Goal: Information Seeking & Learning: Learn about a topic

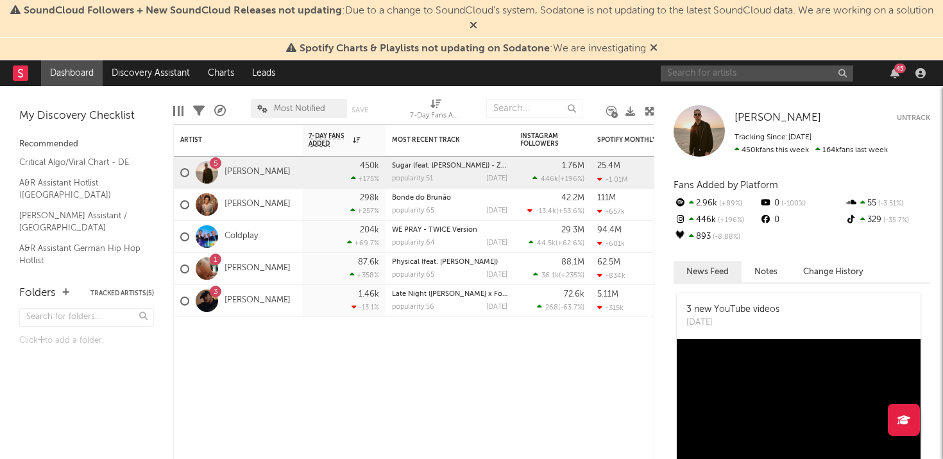
click at [803, 72] on input "text" at bounding box center [757, 73] width 192 height 16
click at [738, 72] on input "high on life" at bounding box center [757, 73] width 192 height 16
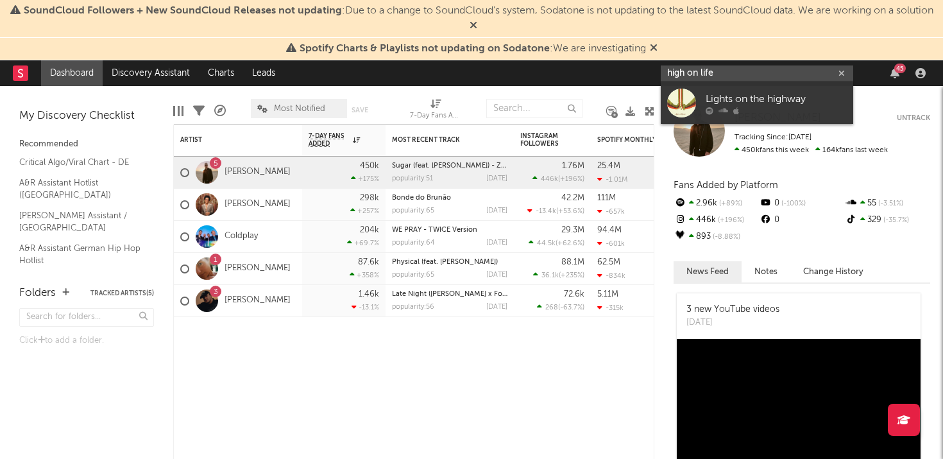
click at [738, 72] on input "high on life" at bounding box center [757, 73] width 192 height 16
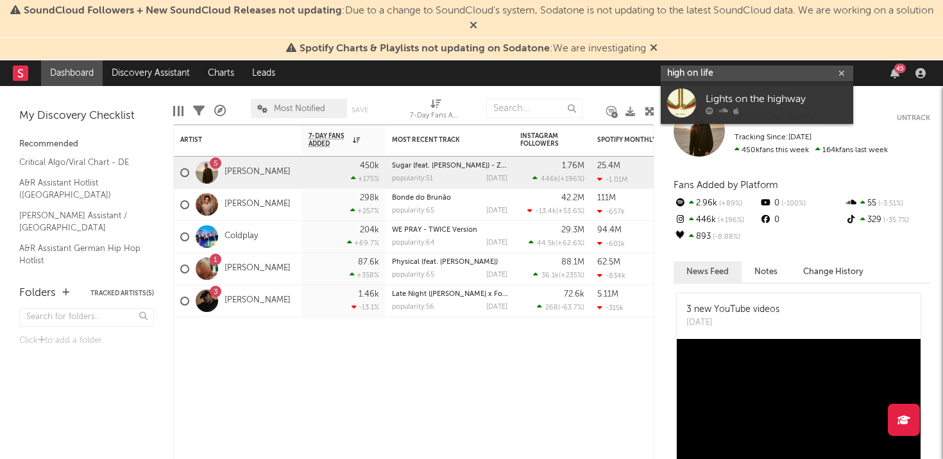
click at [738, 72] on input "high on life" at bounding box center [757, 73] width 192 height 16
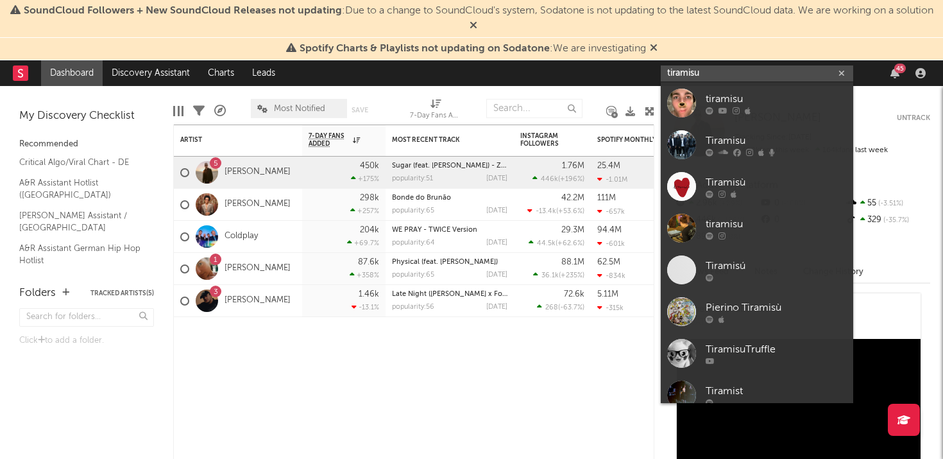
click at [725, 73] on input "tiramisu" at bounding box center [757, 73] width 192 height 16
paste input "[URL][DOMAIN_NAME]"
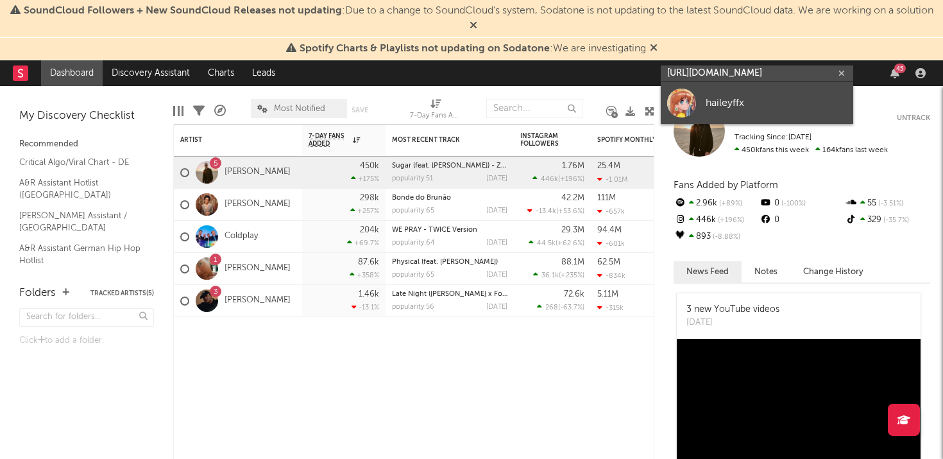
type input "[URL][DOMAIN_NAME]"
click at [725, 93] on link "haileyffx" at bounding box center [757, 103] width 192 height 42
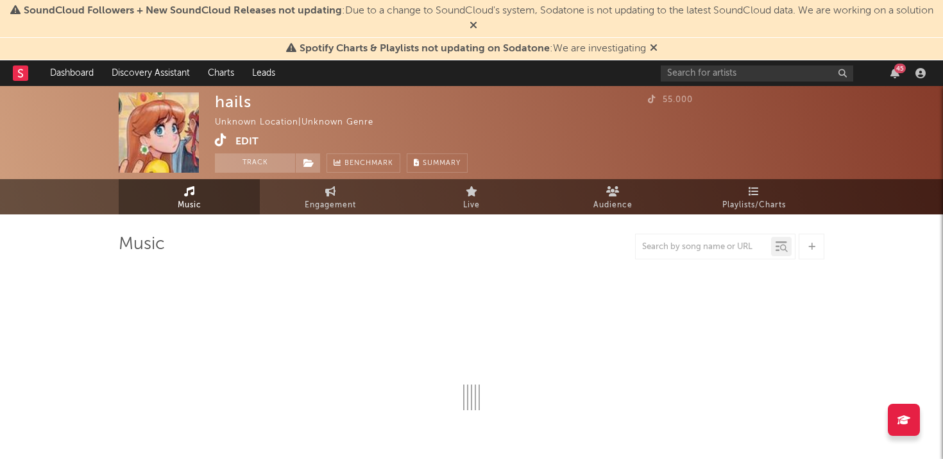
select select "1w"
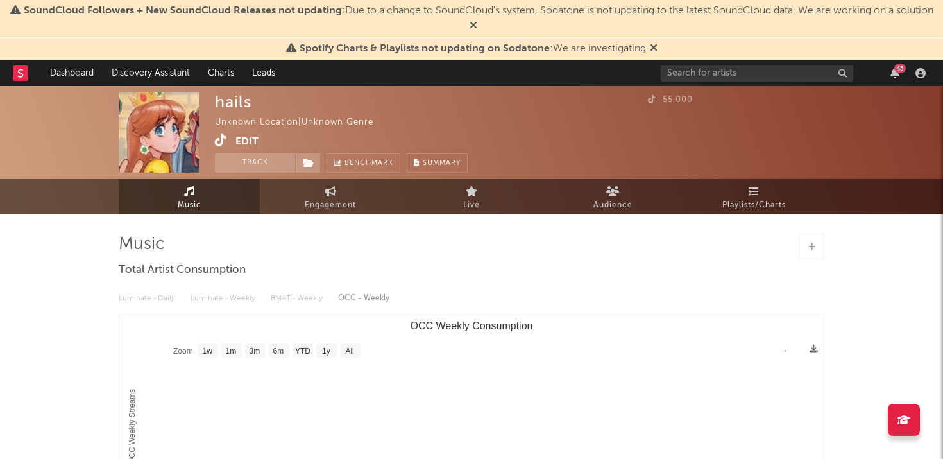
click at [814, 247] on icon at bounding box center [811, 246] width 7 height 8
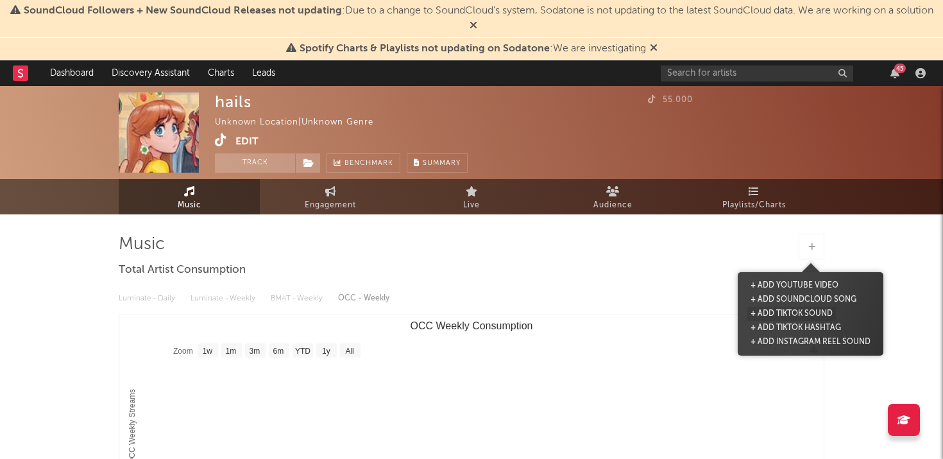
click at [789, 314] on button "+ Add TikTok Sound" at bounding box center [791, 314] width 89 height 14
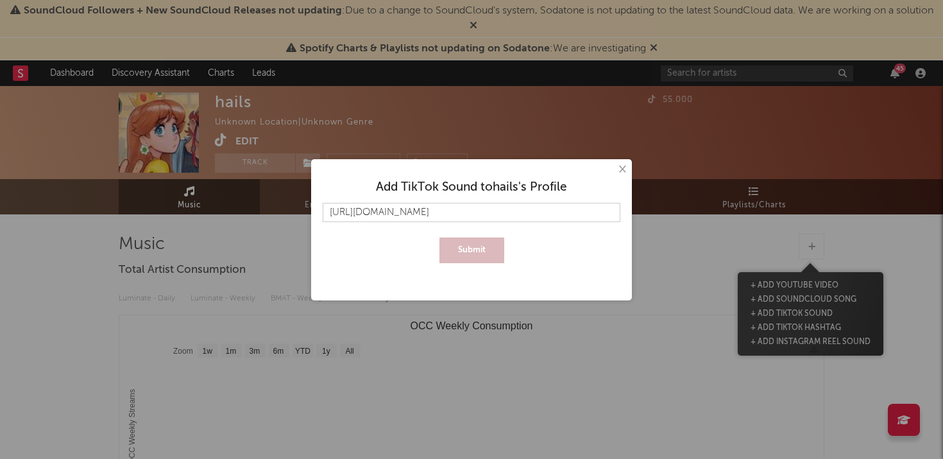
scroll to position [0, 21]
type input "[URL][DOMAIN_NAME]"
click at [478, 246] on button "Submit" at bounding box center [471, 250] width 65 height 26
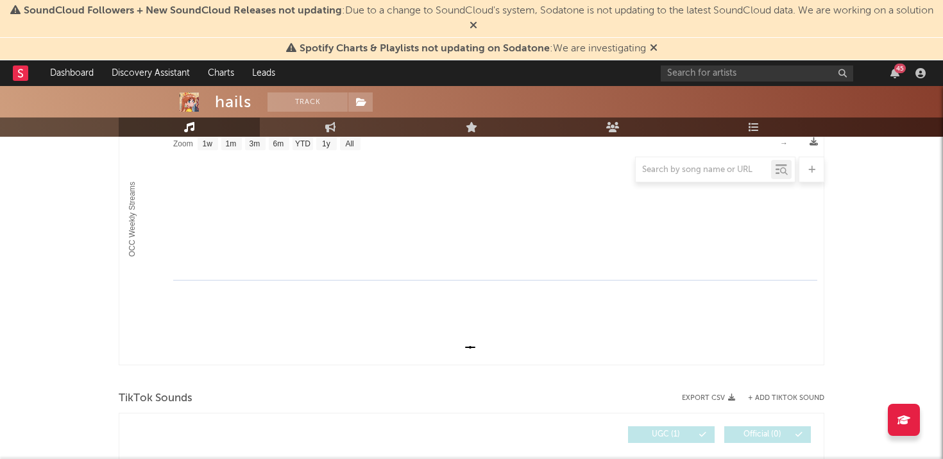
scroll to position [355, 0]
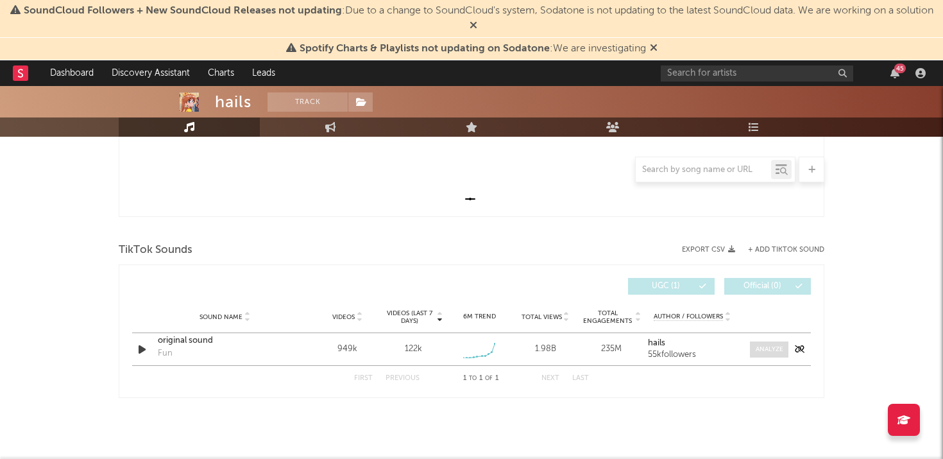
click at [753, 350] on span at bounding box center [769, 349] width 38 height 16
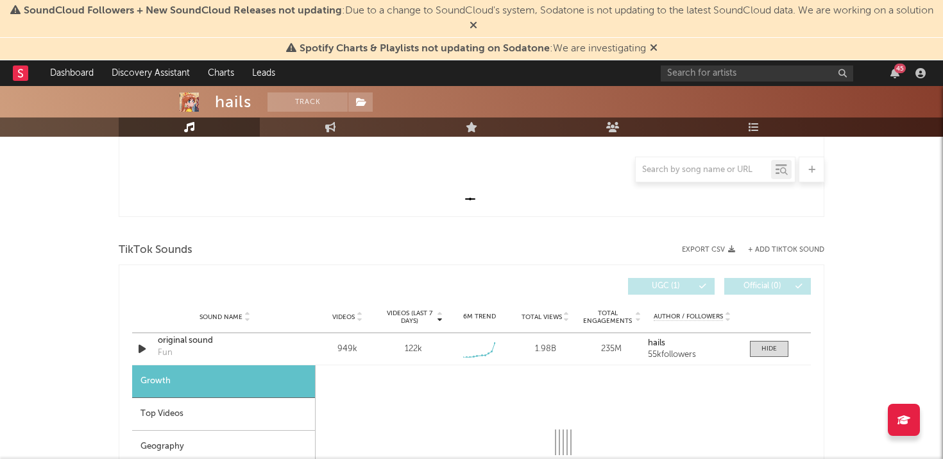
select select "1w"
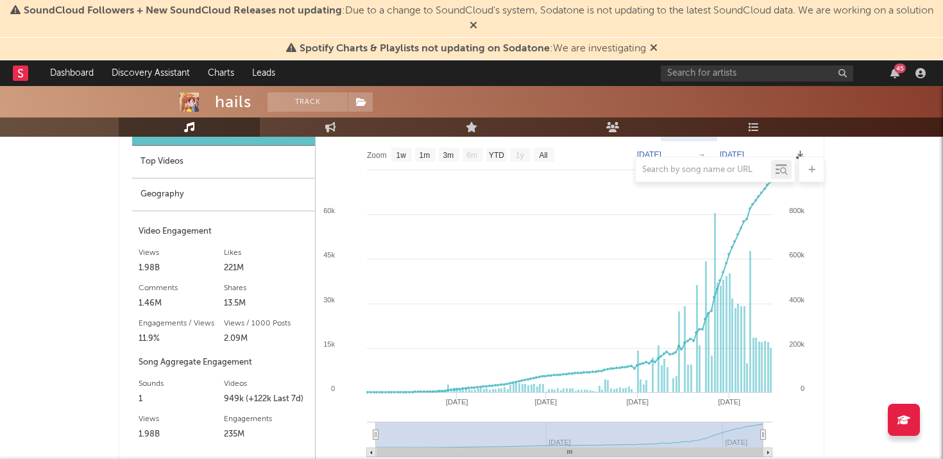
scroll to position [586, 0]
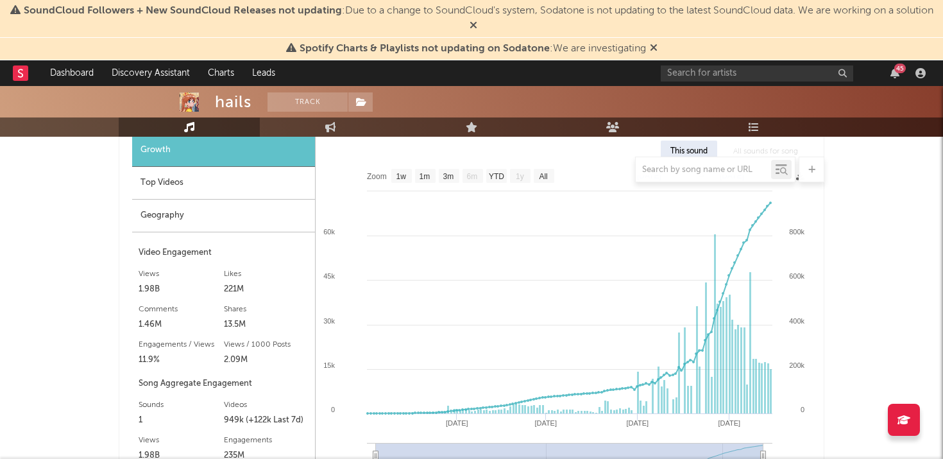
click at [240, 222] on div "Geography" at bounding box center [223, 215] width 183 height 33
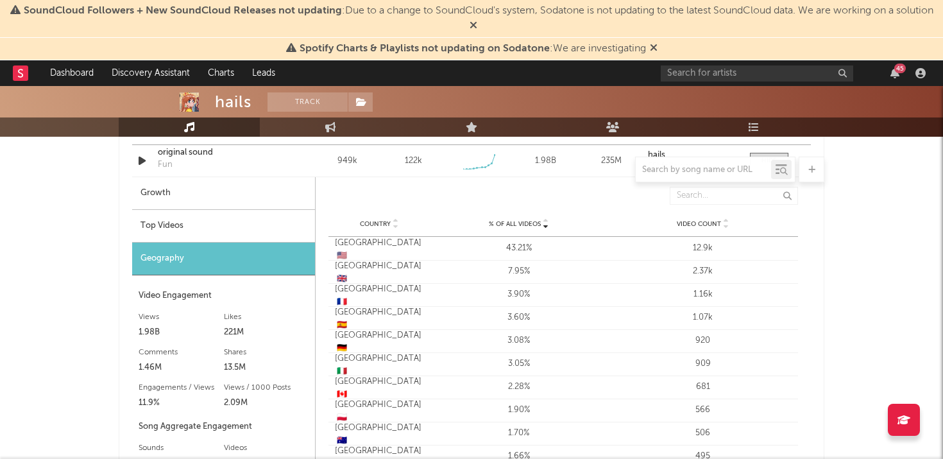
scroll to position [540, 0]
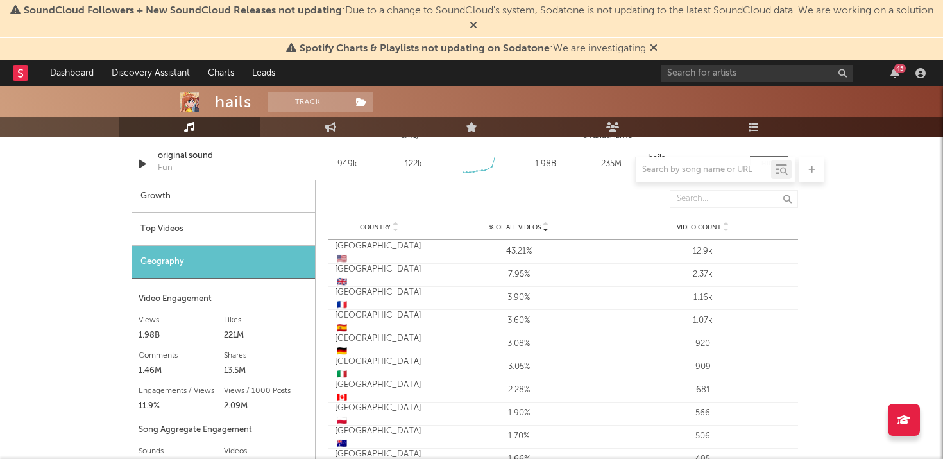
click at [210, 192] on div "Growth" at bounding box center [223, 196] width 183 height 33
select select "1w"
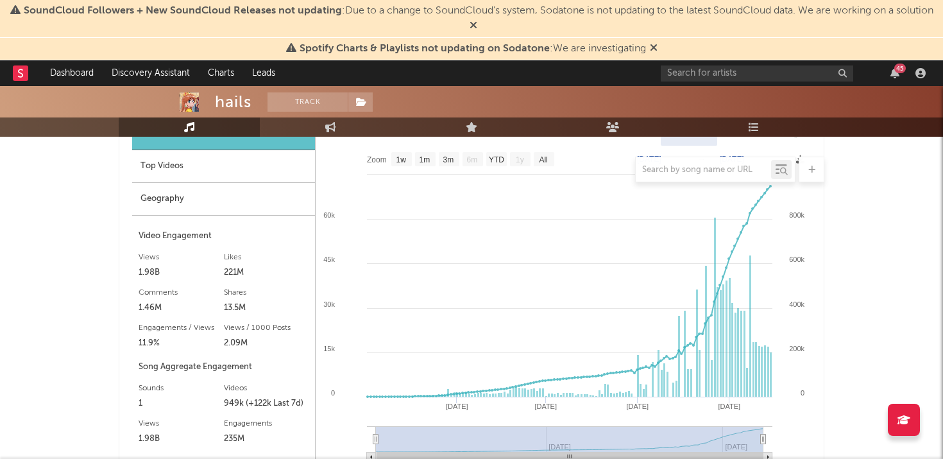
scroll to position [602, 0]
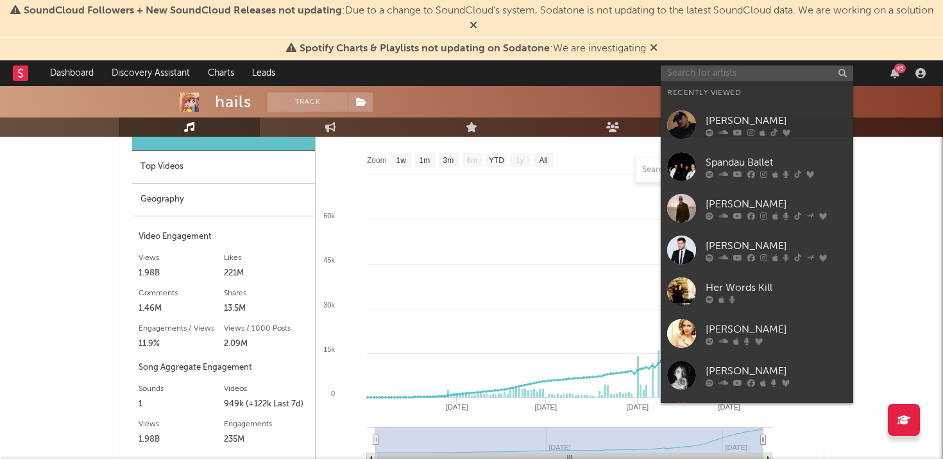
click at [803, 72] on input "text" at bounding box center [757, 73] width 192 height 16
paste input "[URL][DOMAIN_NAME]"
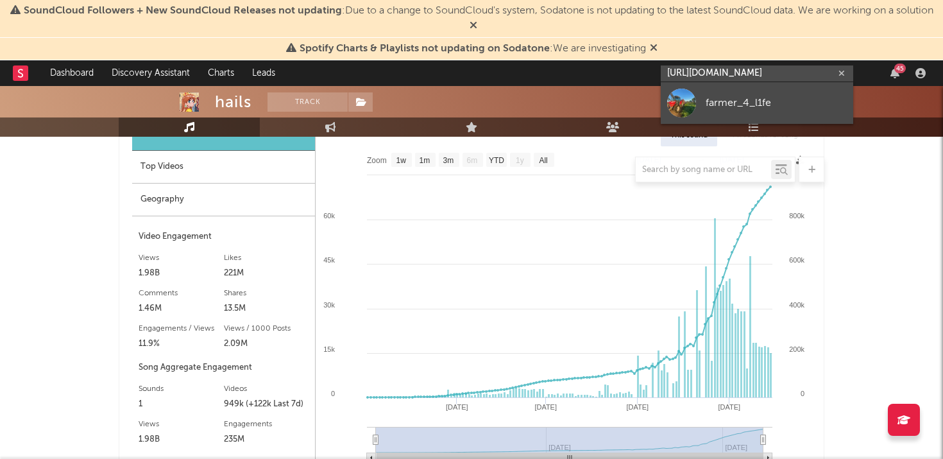
type input "[URL][DOMAIN_NAME]"
click at [794, 99] on div "farmer_4_l1fe" at bounding box center [776, 102] width 141 height 15
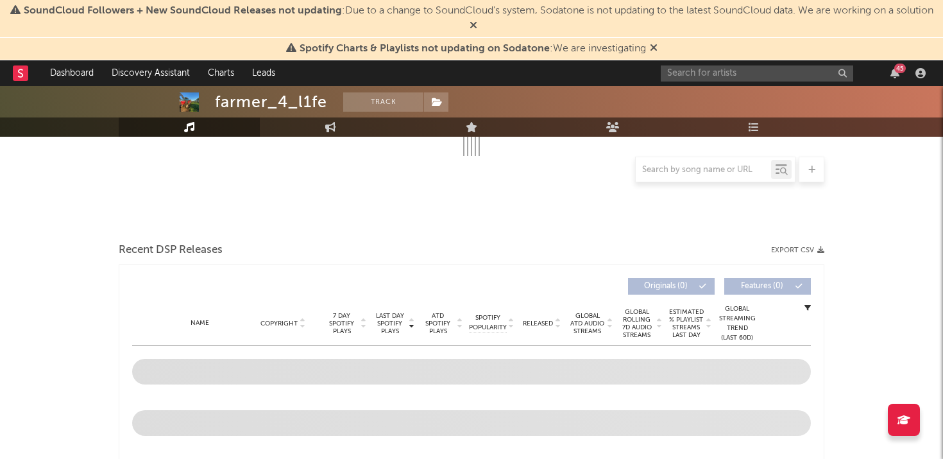
select select "1w"
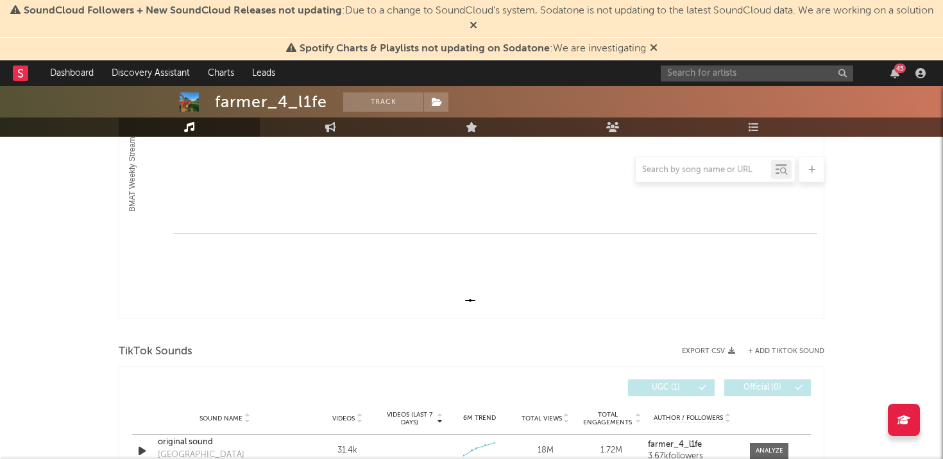
scroll to position [355, 0]
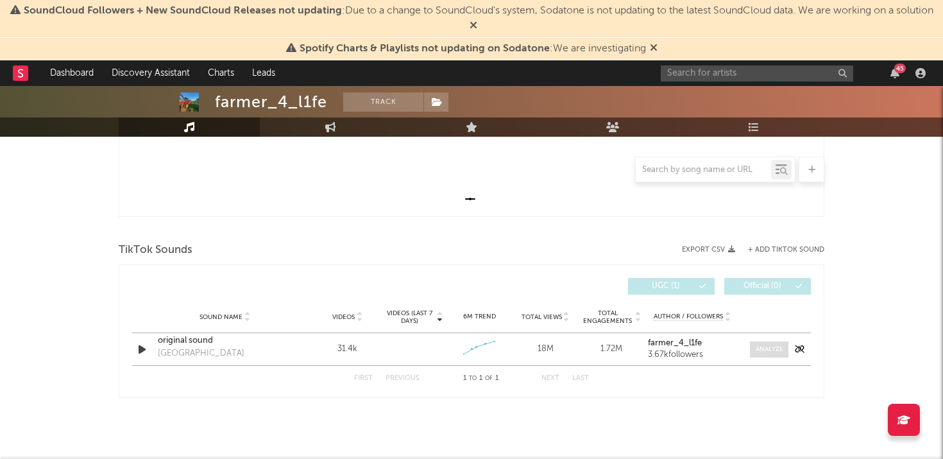
click at [765, 346] on div at bounding box center [770, 349] width 28 height 10
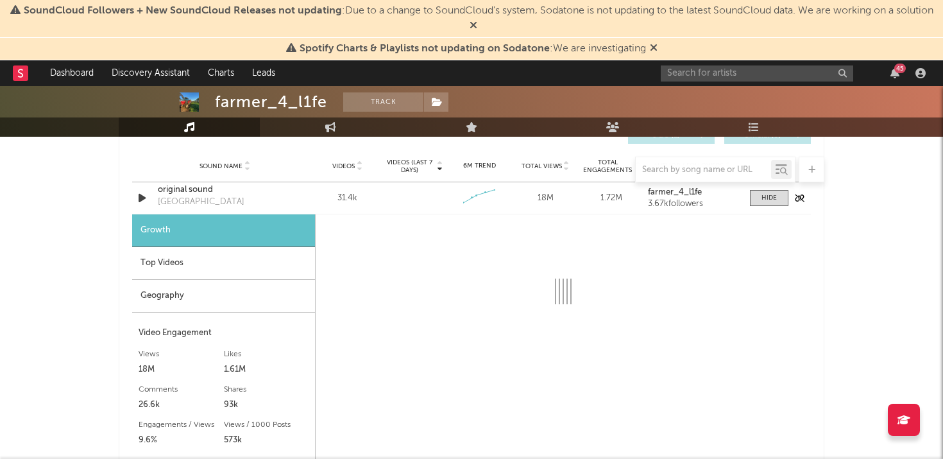
scroll to position [586, 0]
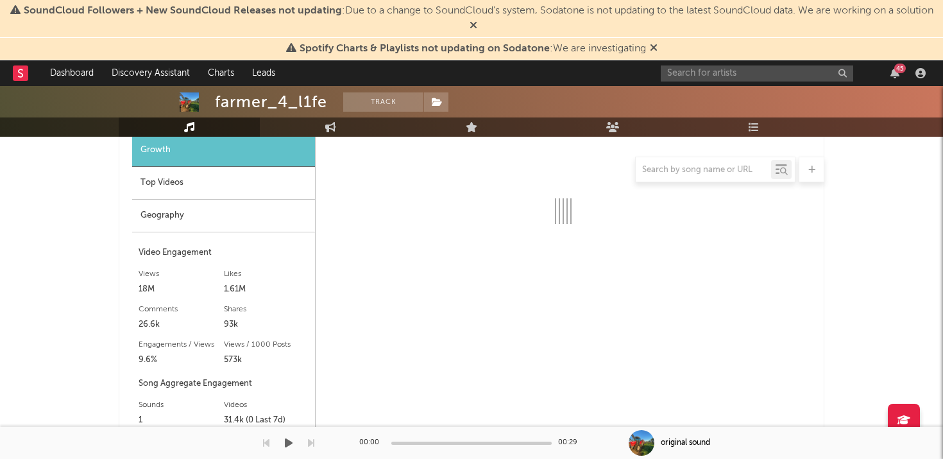
select select "6m"
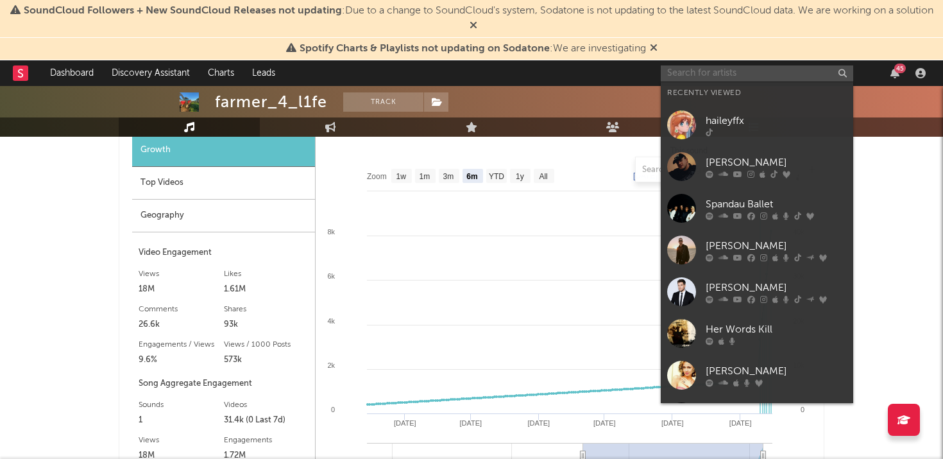
click at [761, 73] on input "text" at bounding box center [757, 73] width 192 height 16
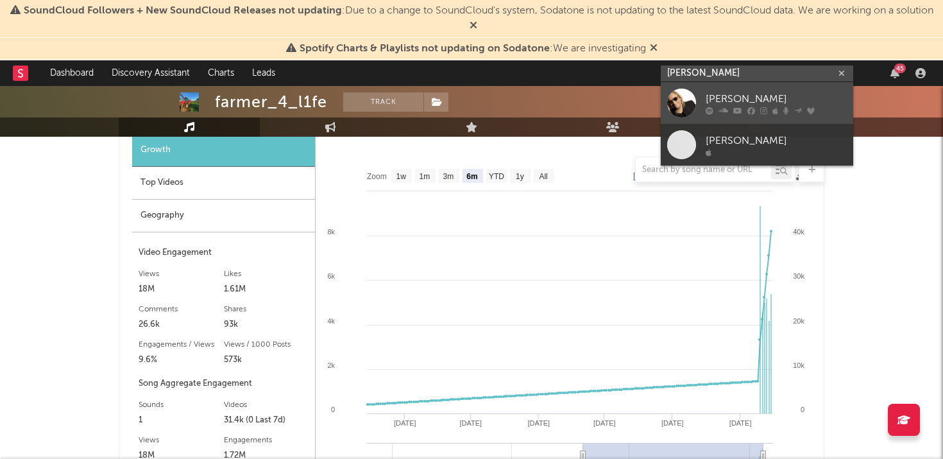
type input "[PERSON_NAME]"
click at [748, 99] on div "[PERSON_NAME]" at bounding box center [776, 98] width 141 height 15
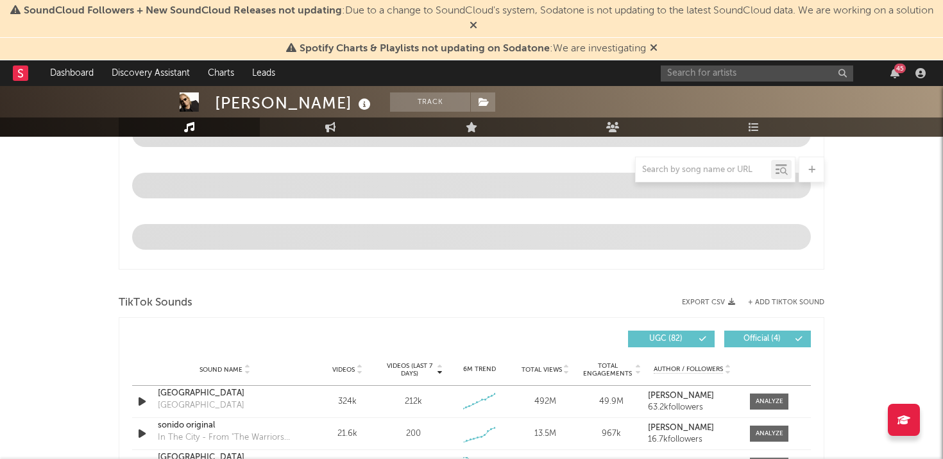
scroll to position [695, 0]
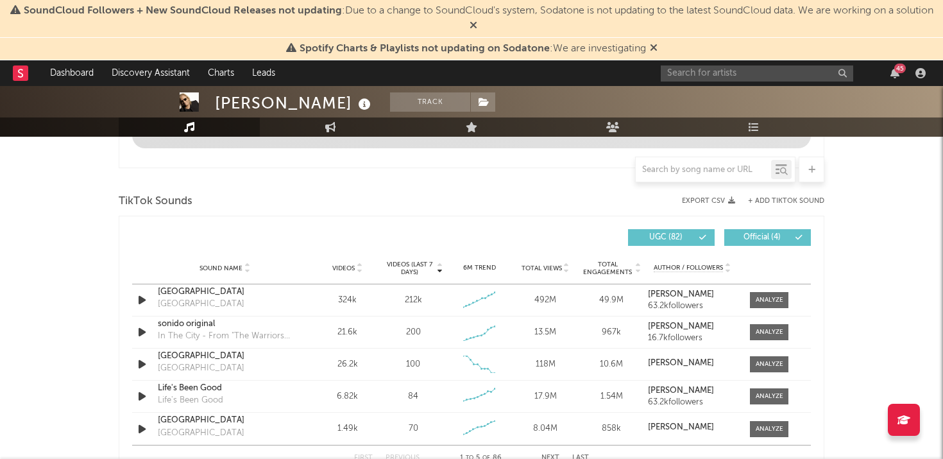
select select "6m"
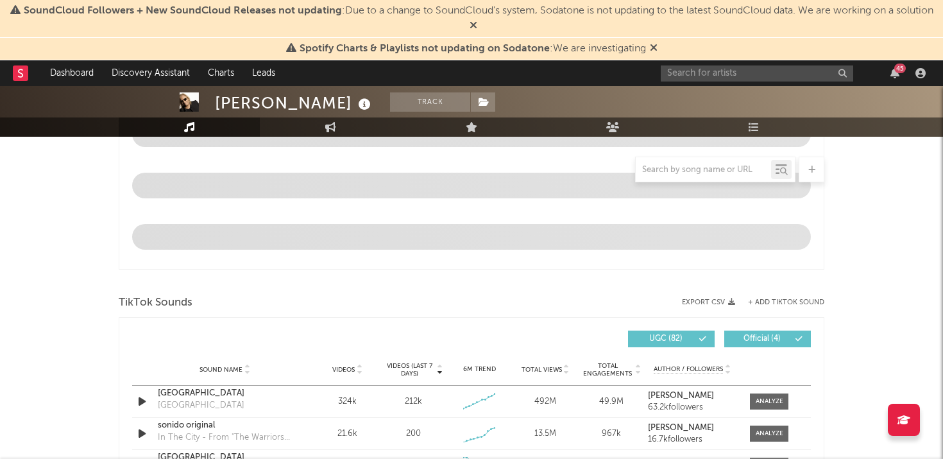
click at [477, 24] on icon at bounding box center [474, 25] width 8 height 10
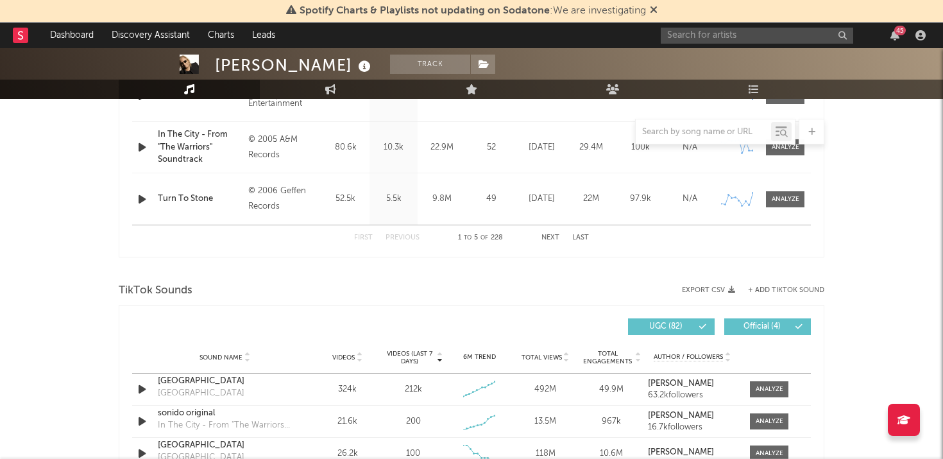
click at [650, 8] on icon at bounding box center [654, 9] width 8 height 10
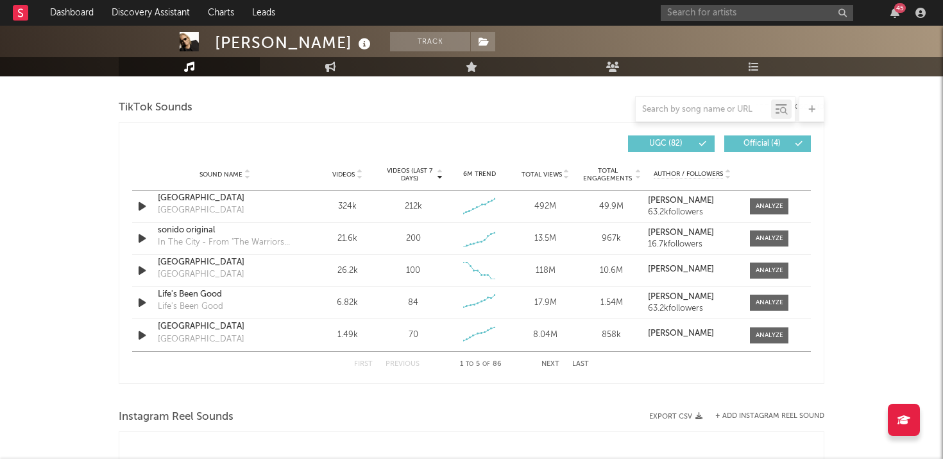
scroll to position [852, 0]
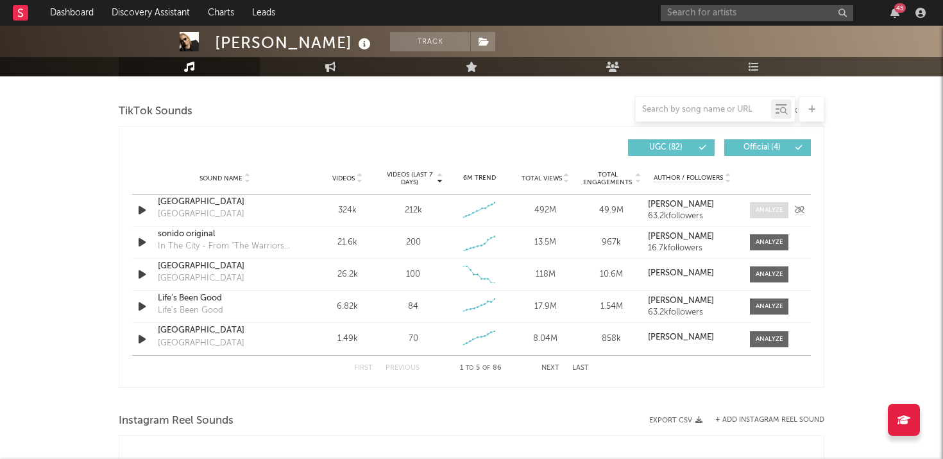
click at [775, 210] on div at bounding box center [770, 210] width 28 height 10
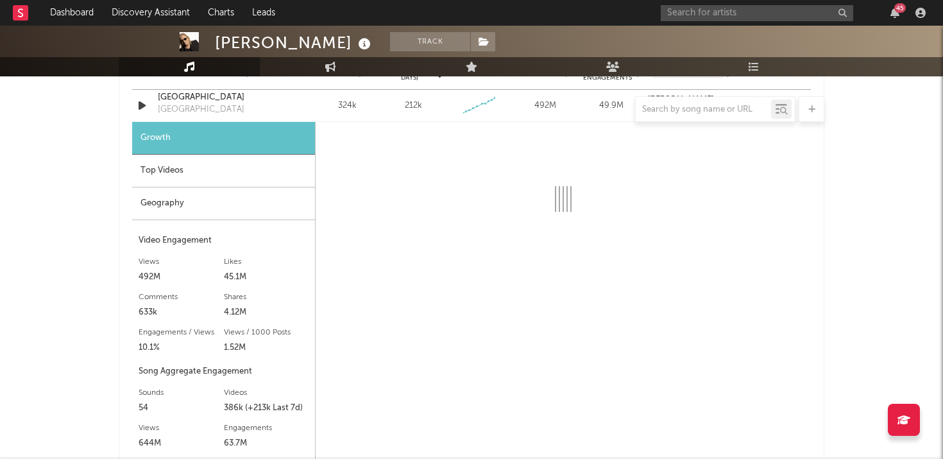
scroll to position [926, 0]
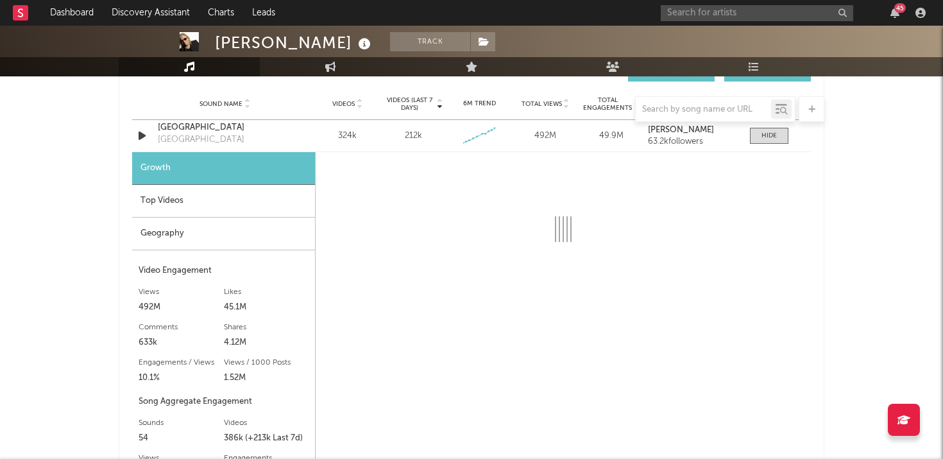
click at [246, 246] on div "Geography" at bounding box center [223, 233] width 183 height 33
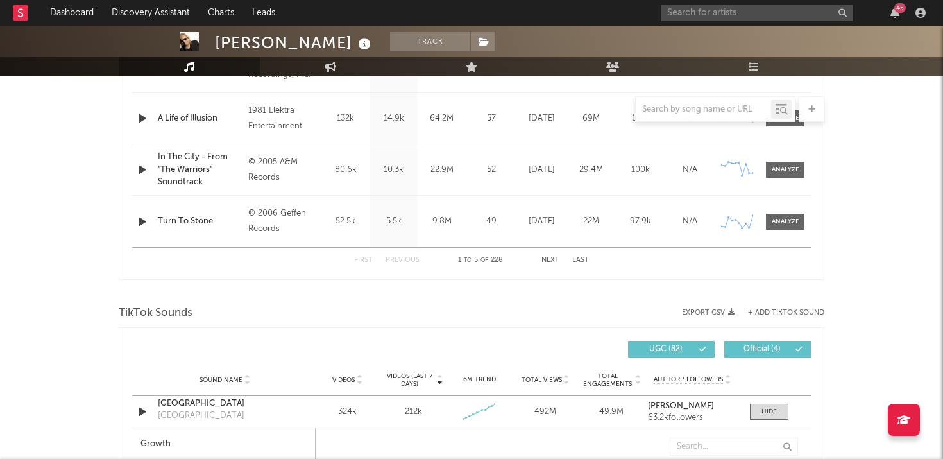
scroll to position [619, 0]
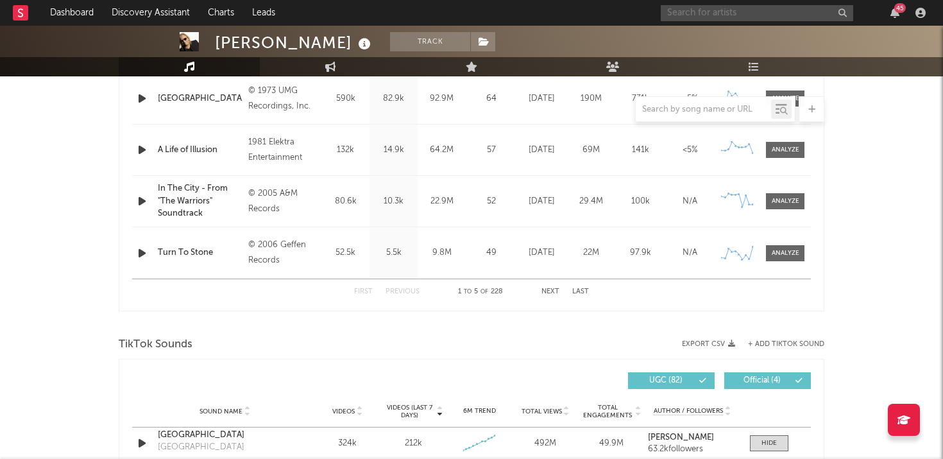
click at [702, 11] on input "text" at bounding box center [757, 13] width 192 height 16
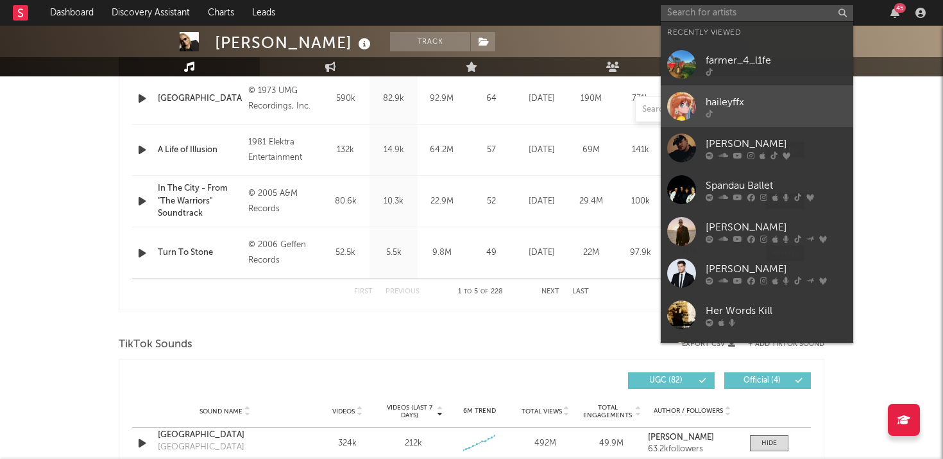
click at [737, 105] on div "haileyffx" at bounding box center [776, 101] width 141 height 15
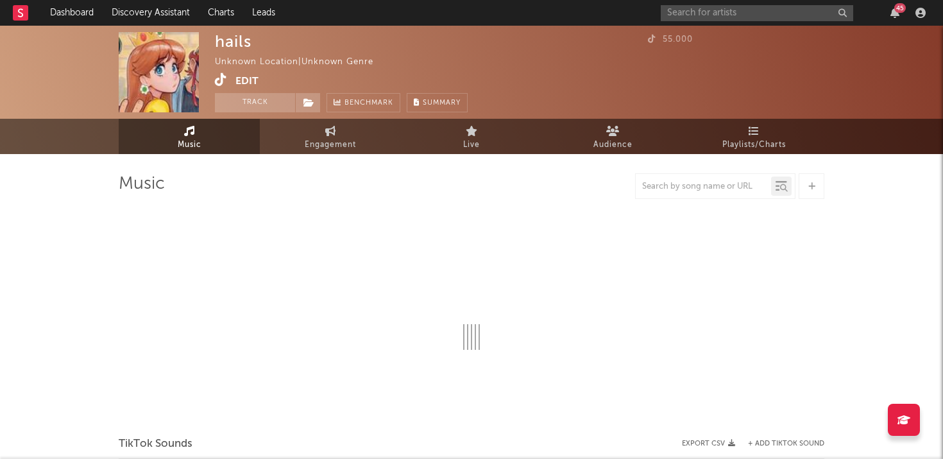
select select "1w"
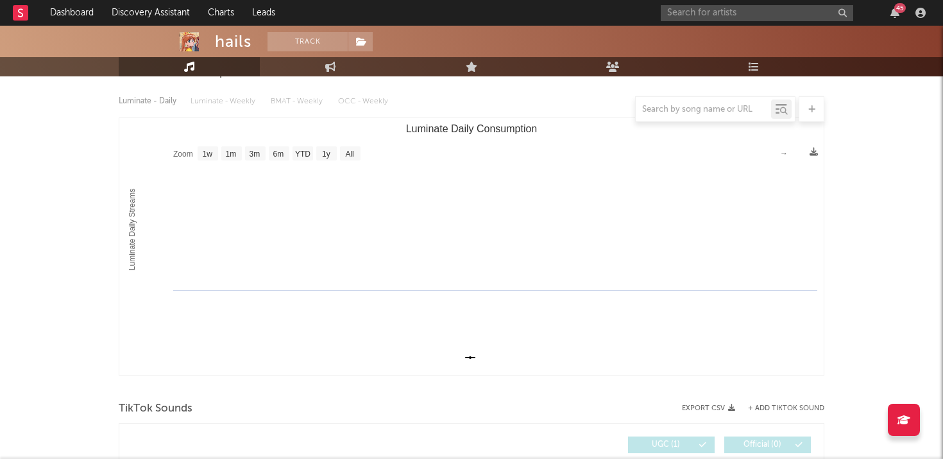
scroll to position [295, 0]
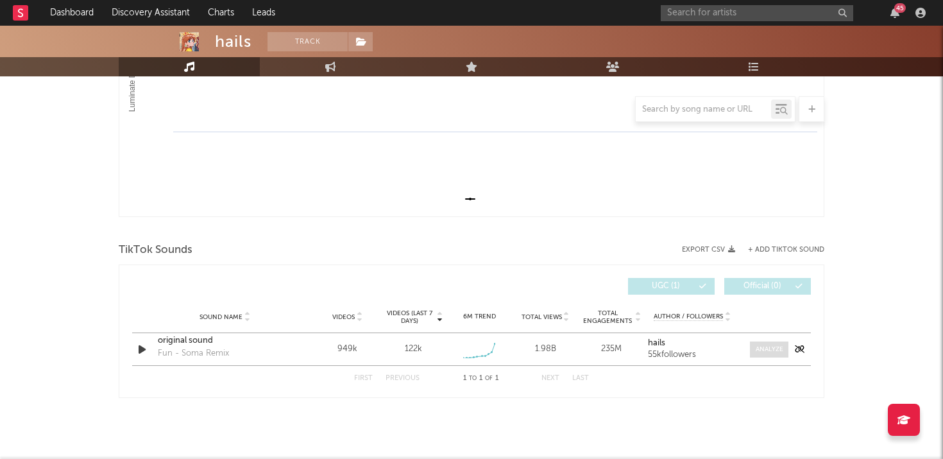
click at [770, 353] on div at bounding box center [770, 349] width 28 height 10
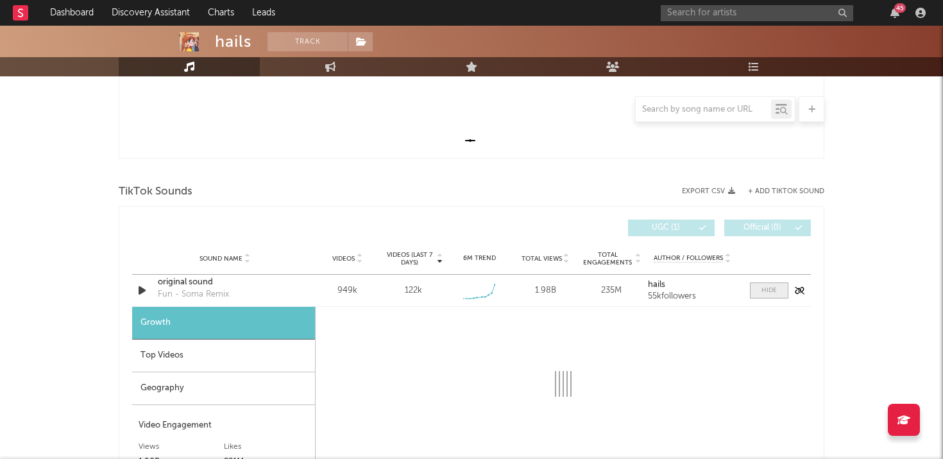
select select "1w"
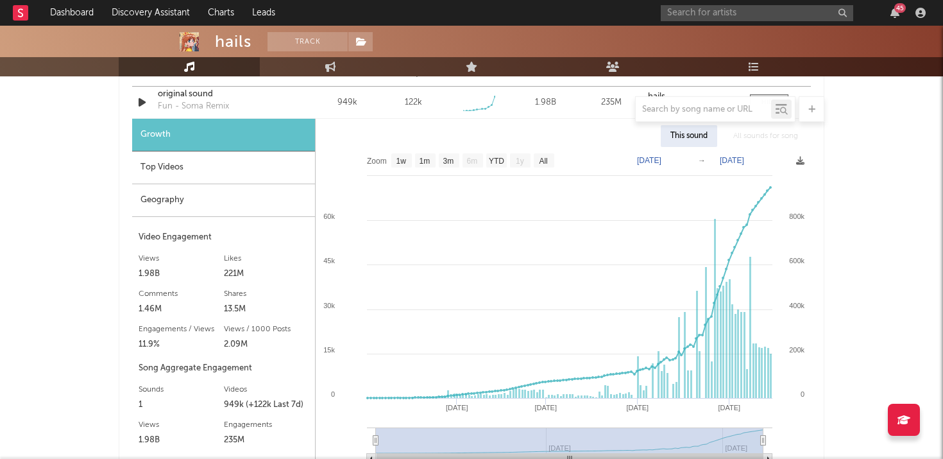
scroll to position [533, 0]
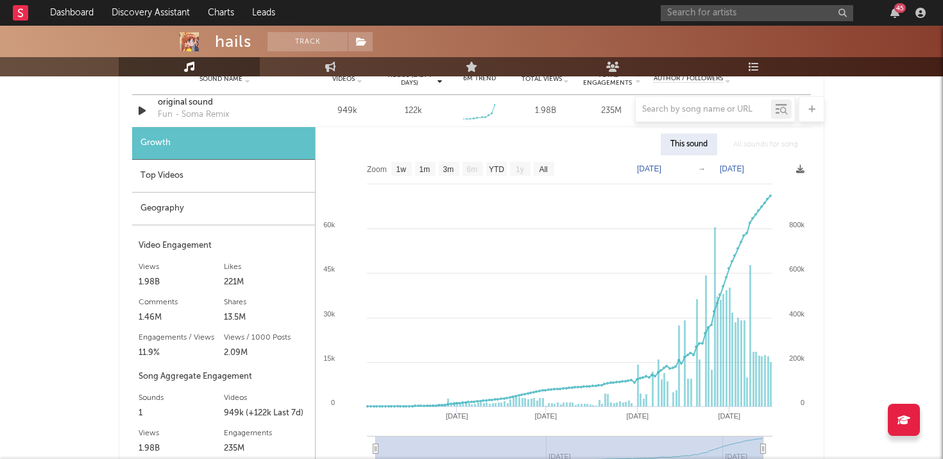
drag, startPoint x: 403, startPoint y: 111, endPoint x: 427, endPoint y: 111, distance: 23.1
click at [427, 111] on div at bounding box center [472, 109] width 706 height 26
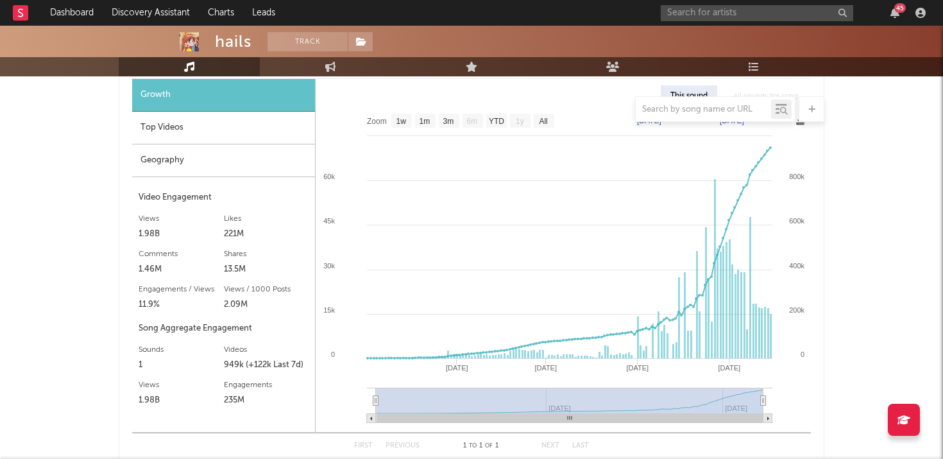
scroll to position [582, 0]
click at [232, 303] on div "2.09M" at bounding box center [266, 303] width 85 height 15
copy div "2.09M Engagements 235M"
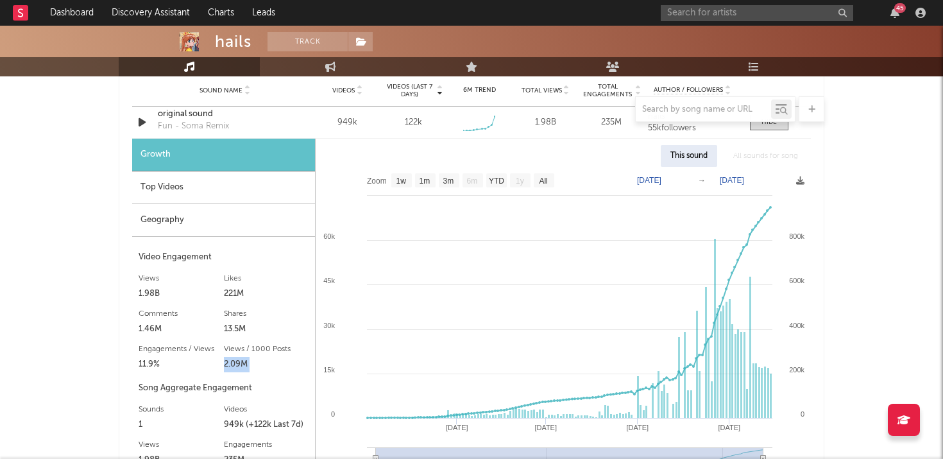
scroll to position [516, 0]
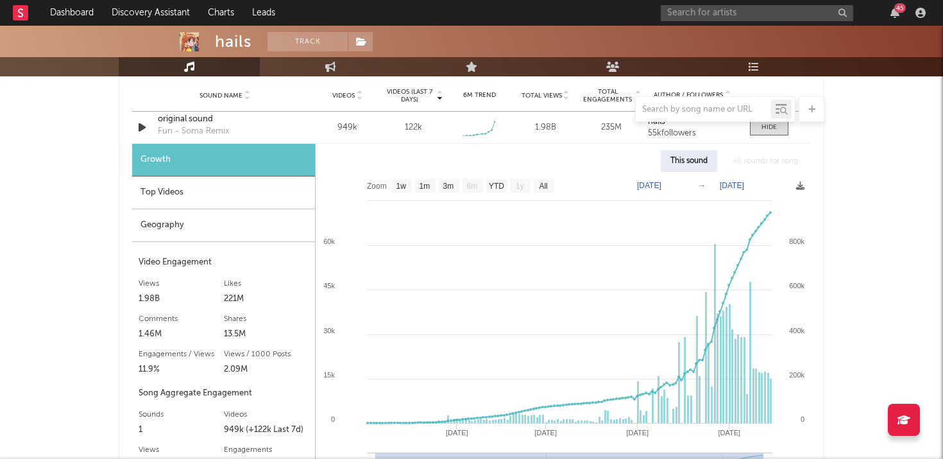
click at [147, 297] on div "1.98B" at bounding box center [181, 298] width 85 height 15
copy div "1.98B"
click at [229, 292] on div "221M" at bounding box center [266, 298] width 85 height 15
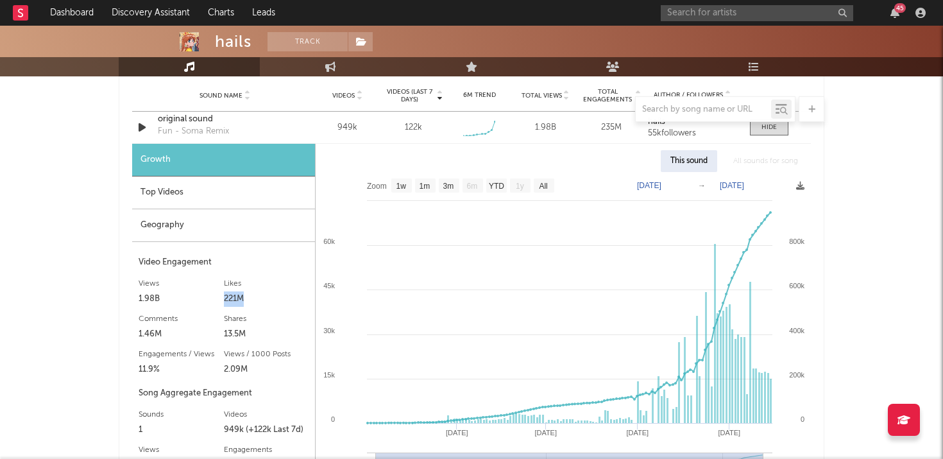
click at [229, 292] on div "221M" at bounding box center [266, 298] width 85 height 15
copy div "221M"
click at [154, 335] on div "1.46M" at bounding box center [181, 333] width 85 height 15
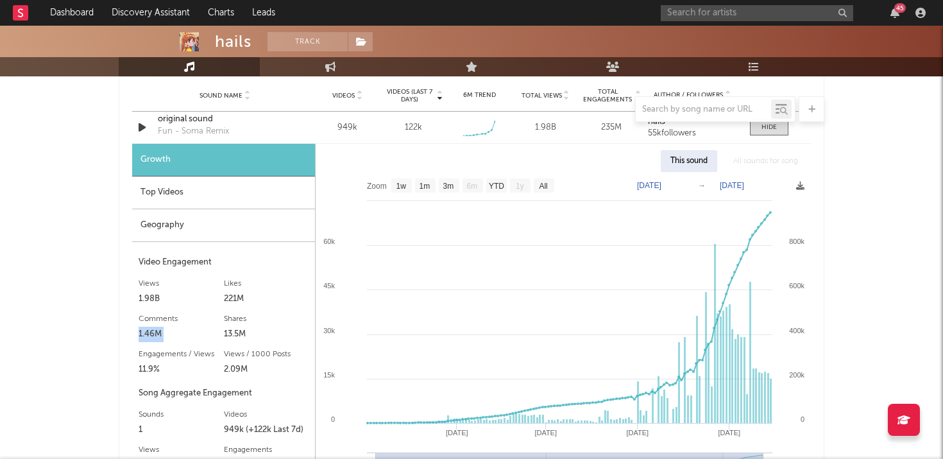
copy div "1.46M"
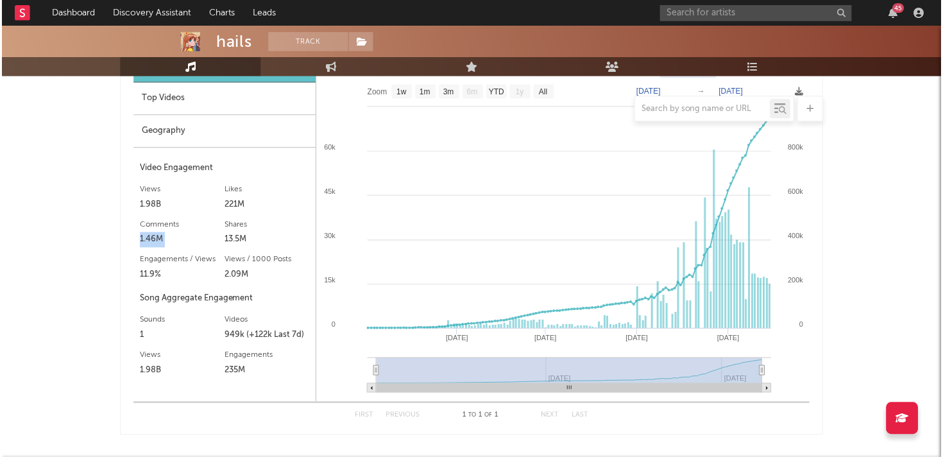
scroll to position [614, 0]
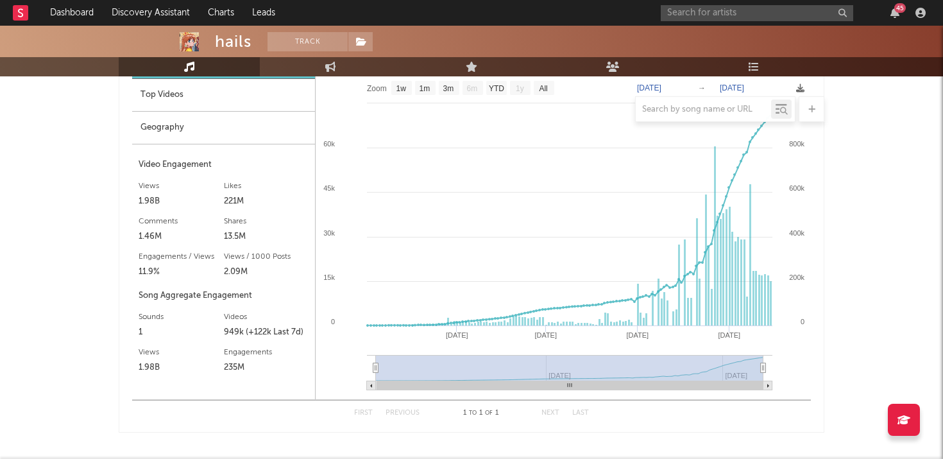
click at [156, 365] on div "1.98B" at bounding box center [181, 367] width 85 height 15
copy div "1.98B"
click at [237, 367] on div "235M" at bounding box center [266, 367] width 85 height 15
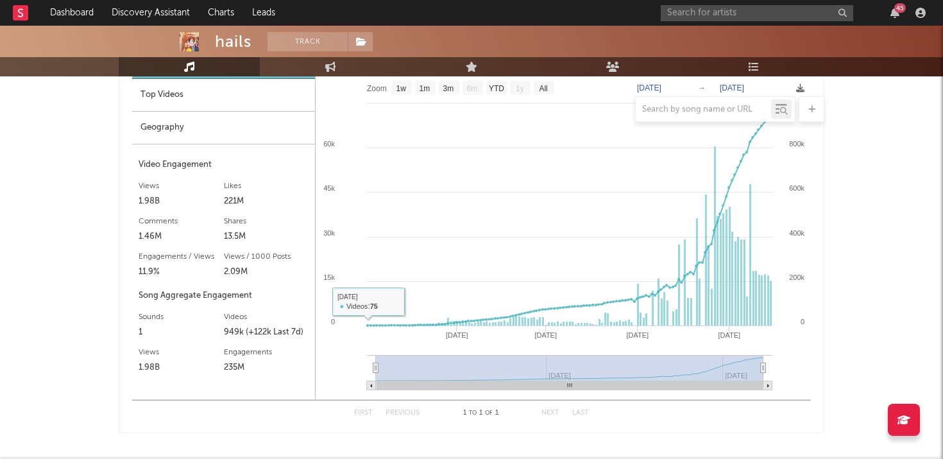
click at [239, 233] on div "13.5M" at bounding box center [266, 236] width 85 height 15
copy div "13.5M"
